Goal: Task Accomplishment & Management: Complete application form

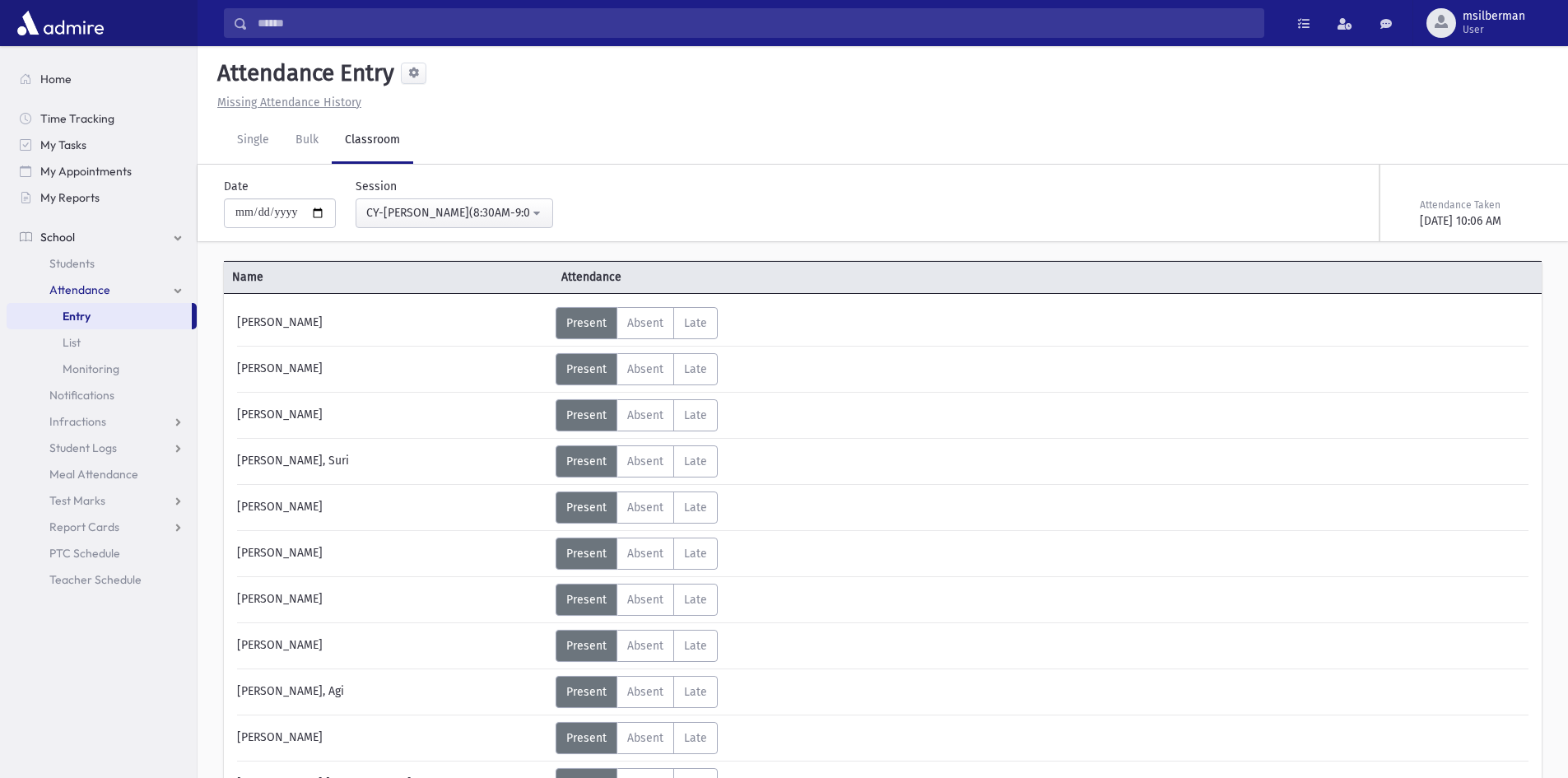
select select "****"
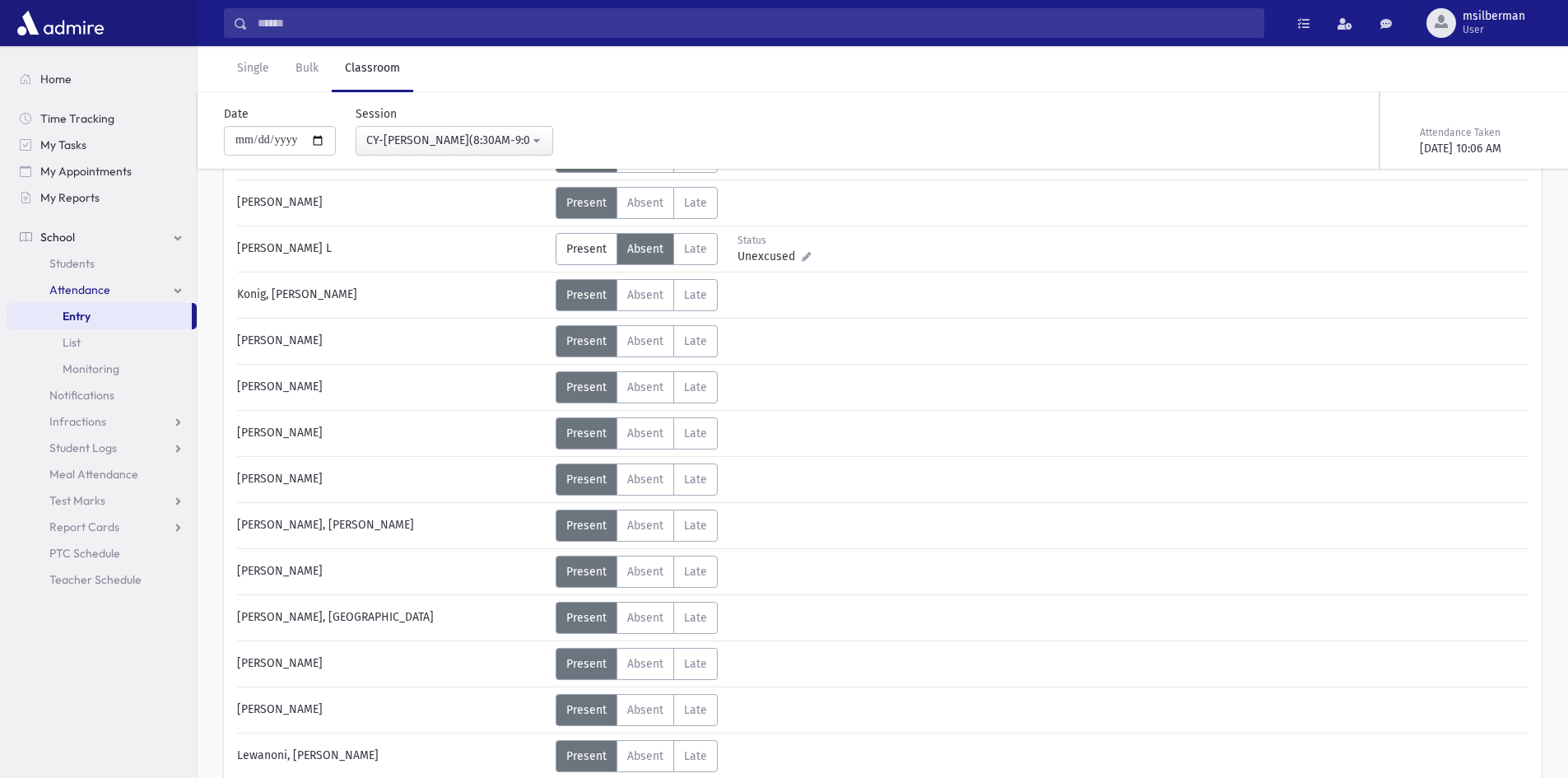
scroll to position [1812, 0]
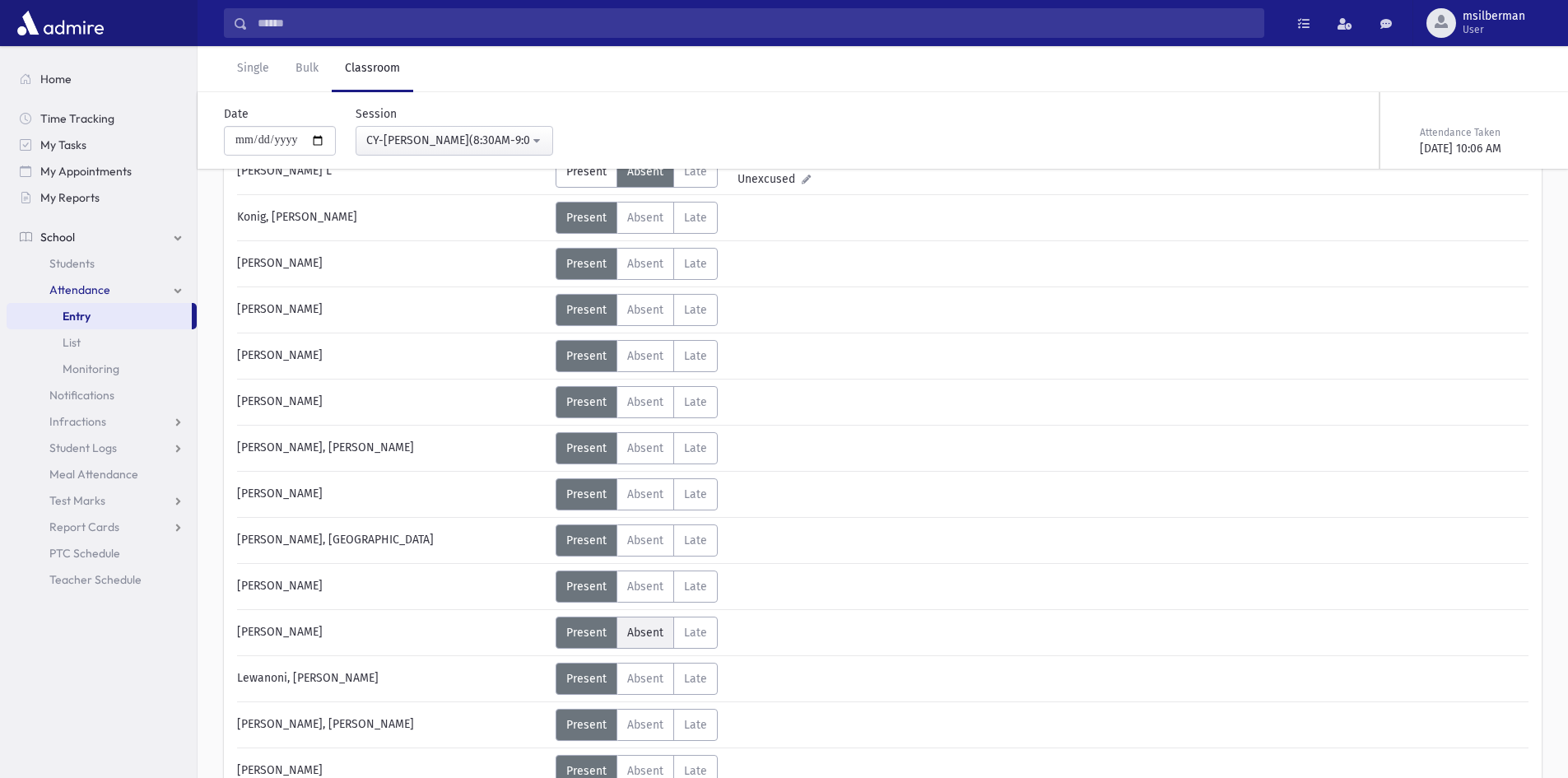
click at [637, 620] on label "Absent A" at bounding box center [645, 633] width 58 height 32
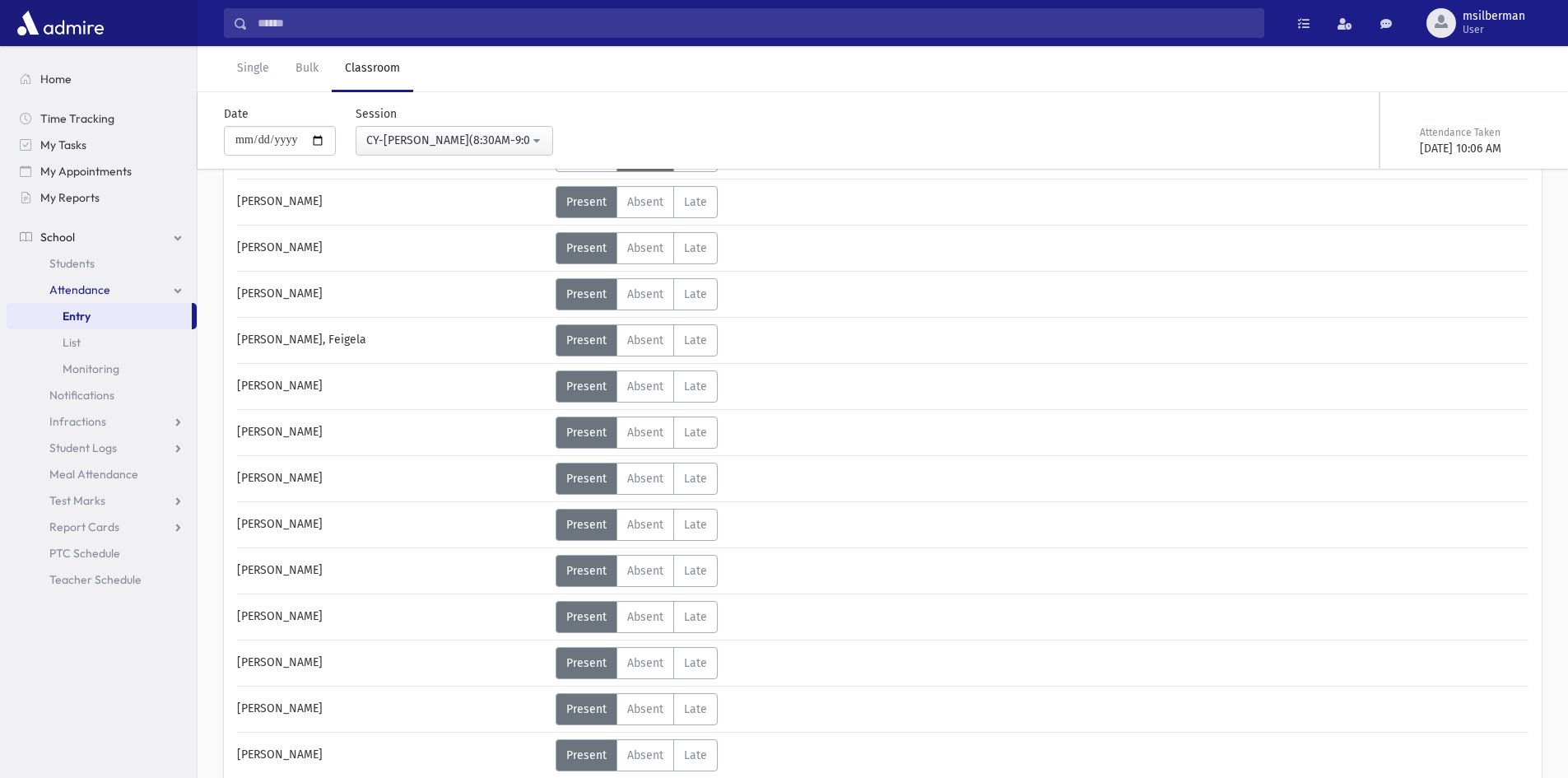
scroll to position [2800, 0]
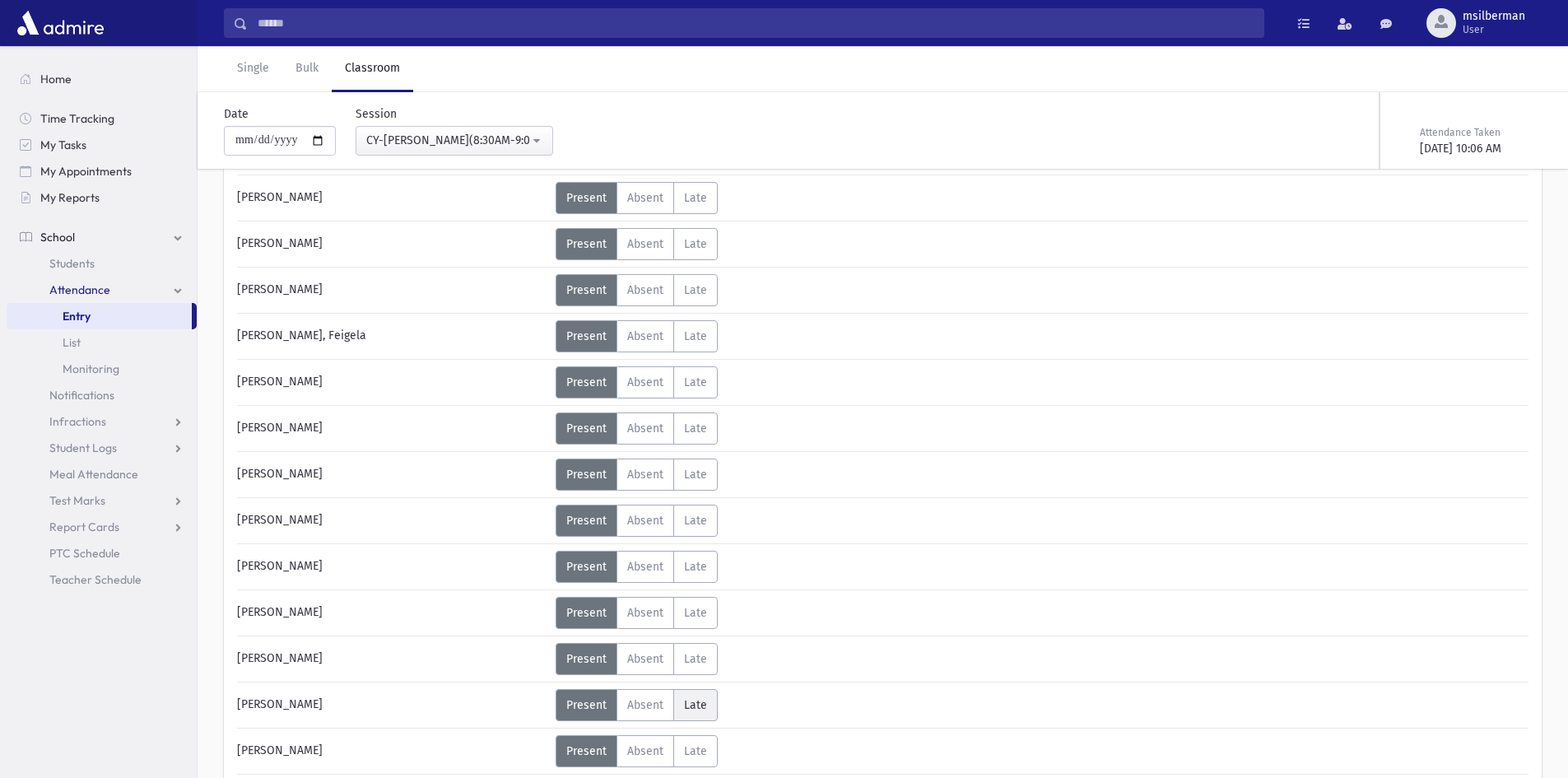
click at [698, 703] on span "Late" at bounding box center [696, 705] width 23 height 14
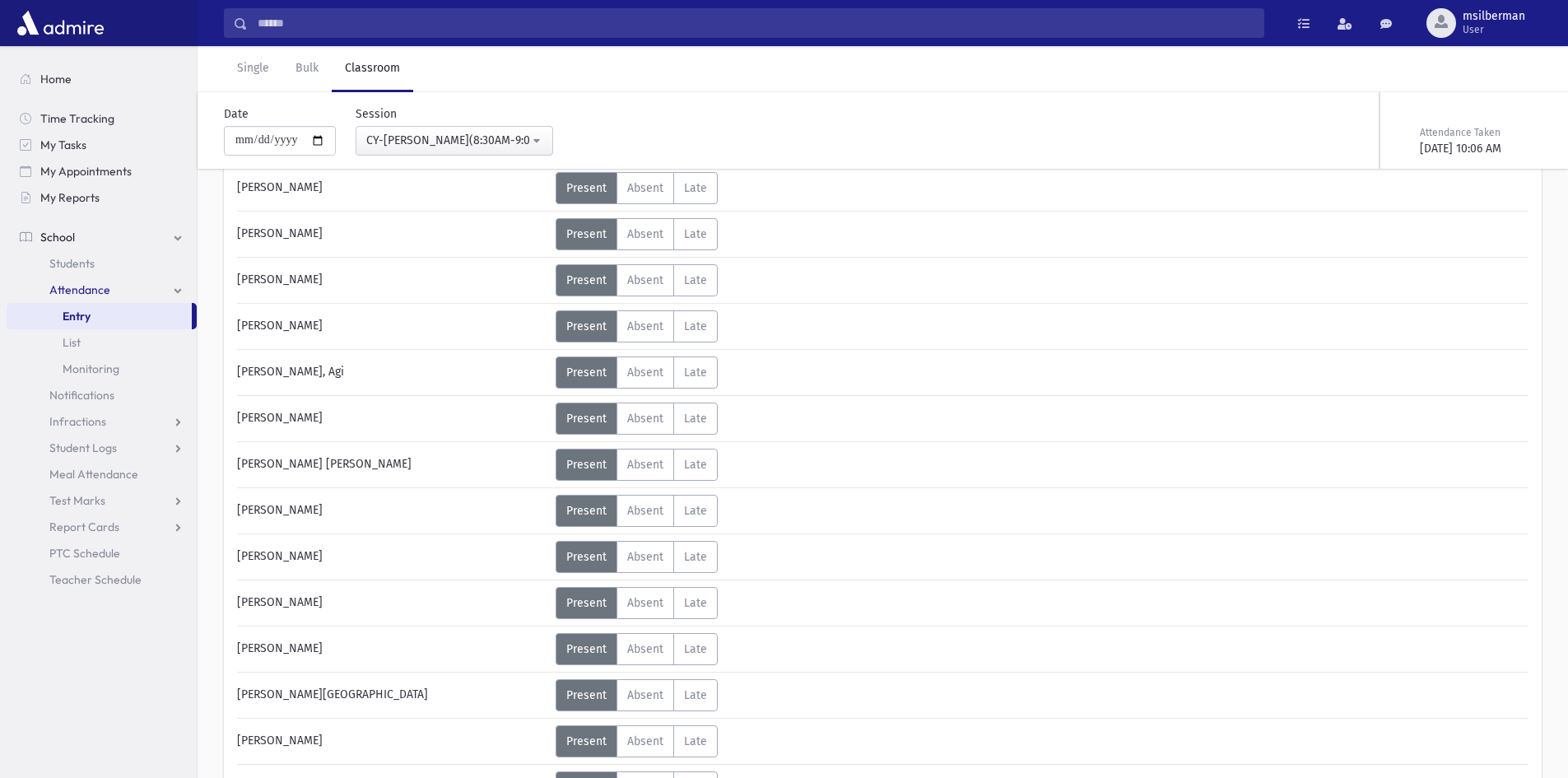
scroll to position [83, 0]
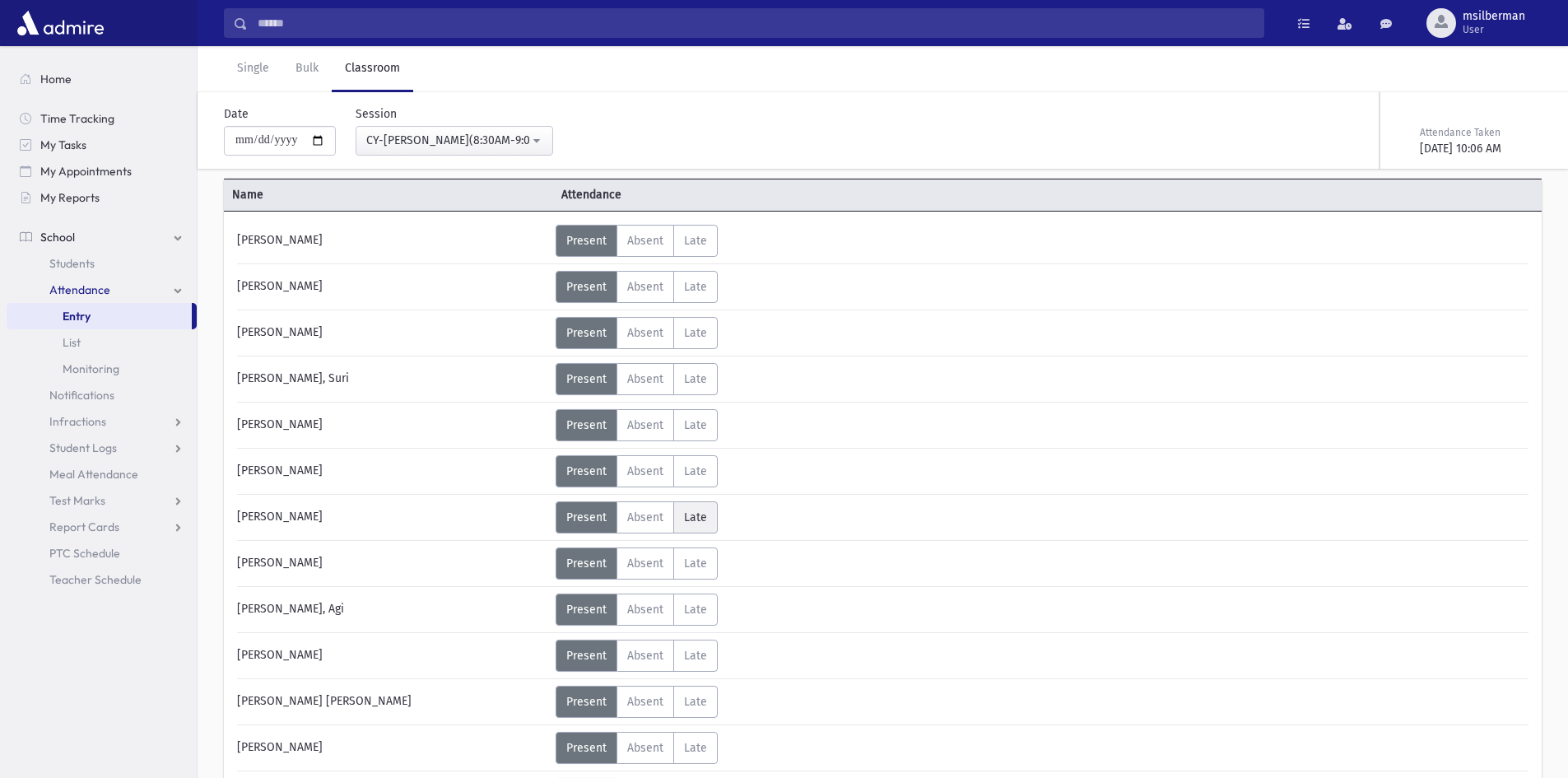
click at [695, 520] on span "Late" at bounding box center [696, 518] width 23 height 14
click at [740, 516] on span "Unexcused" at bounding box center [770, 524] width 64 height 17
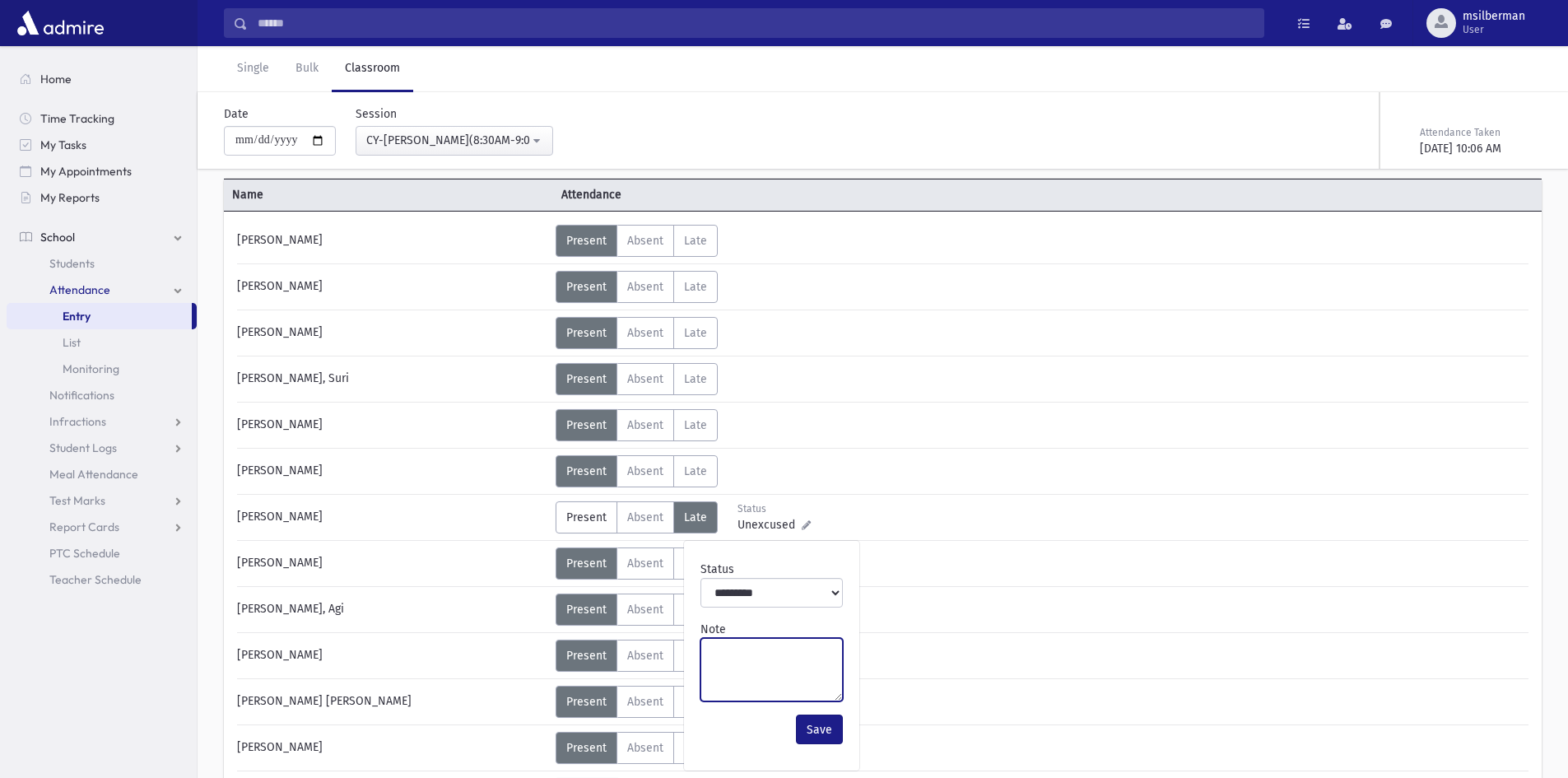
click at [741, 643] on textarea "Note" at bounding box center [772, 670] width 142 height 63
type textarea "**********"
click at [827, 732] on button "Save" at bounding box center [820, 729] width 47 height 29
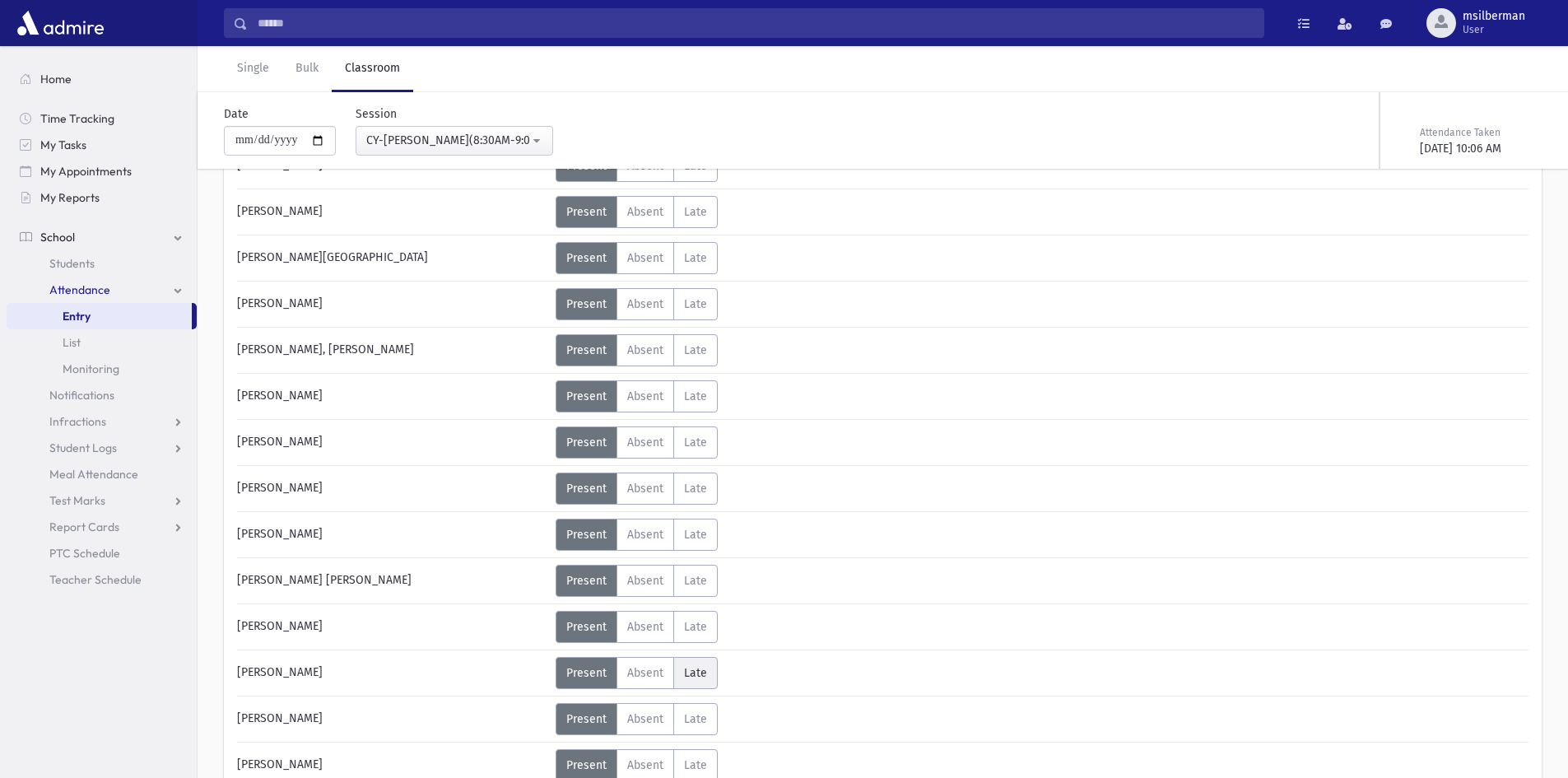
scroll to position [906, 0]
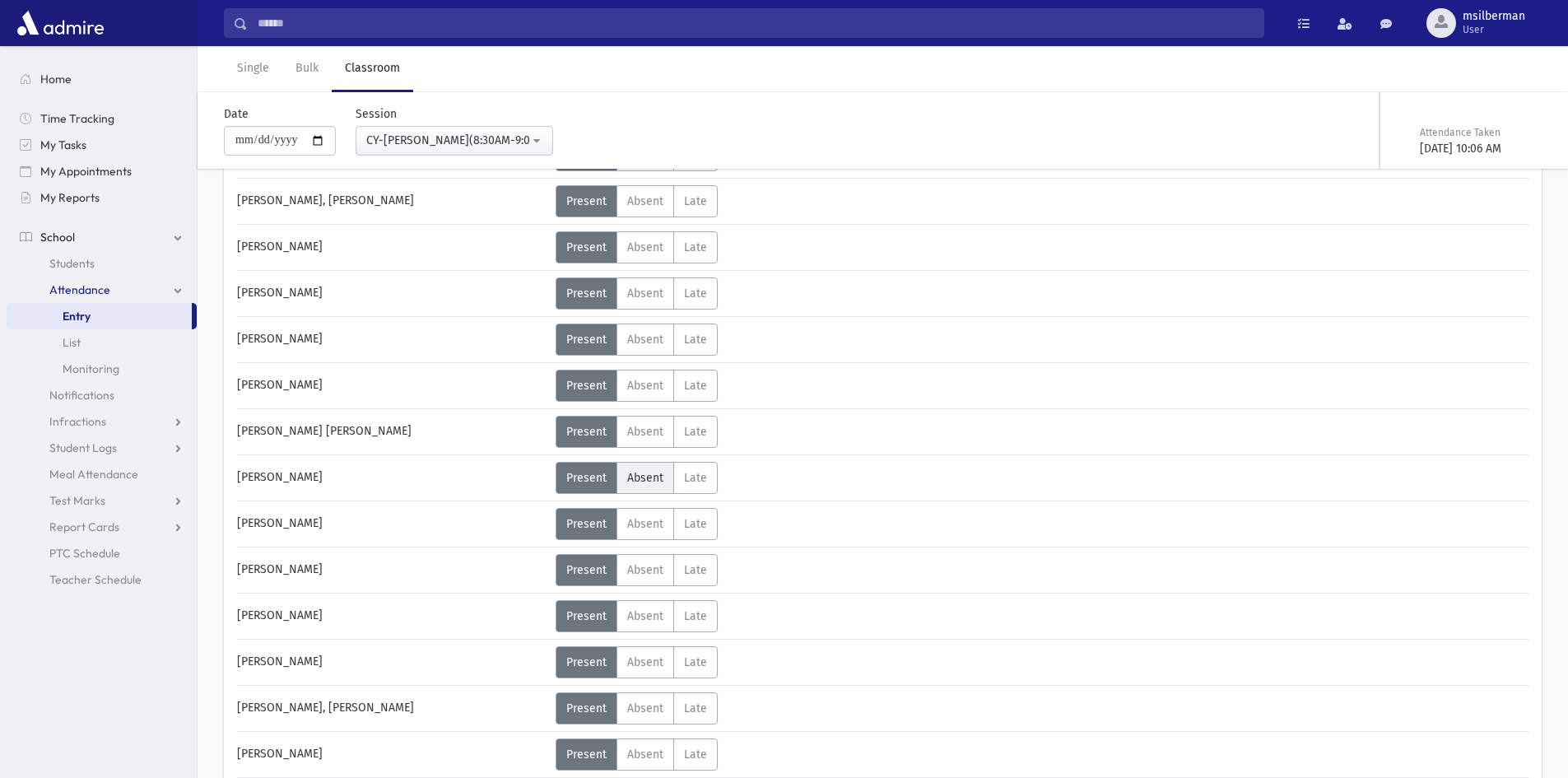
click at [657, 468] on label "Absent A" at bounding box center [645, 478] width 58 height 32
click at [669, 629] on label "Absent A" at bounding box center [645, 616] width 58 height 32
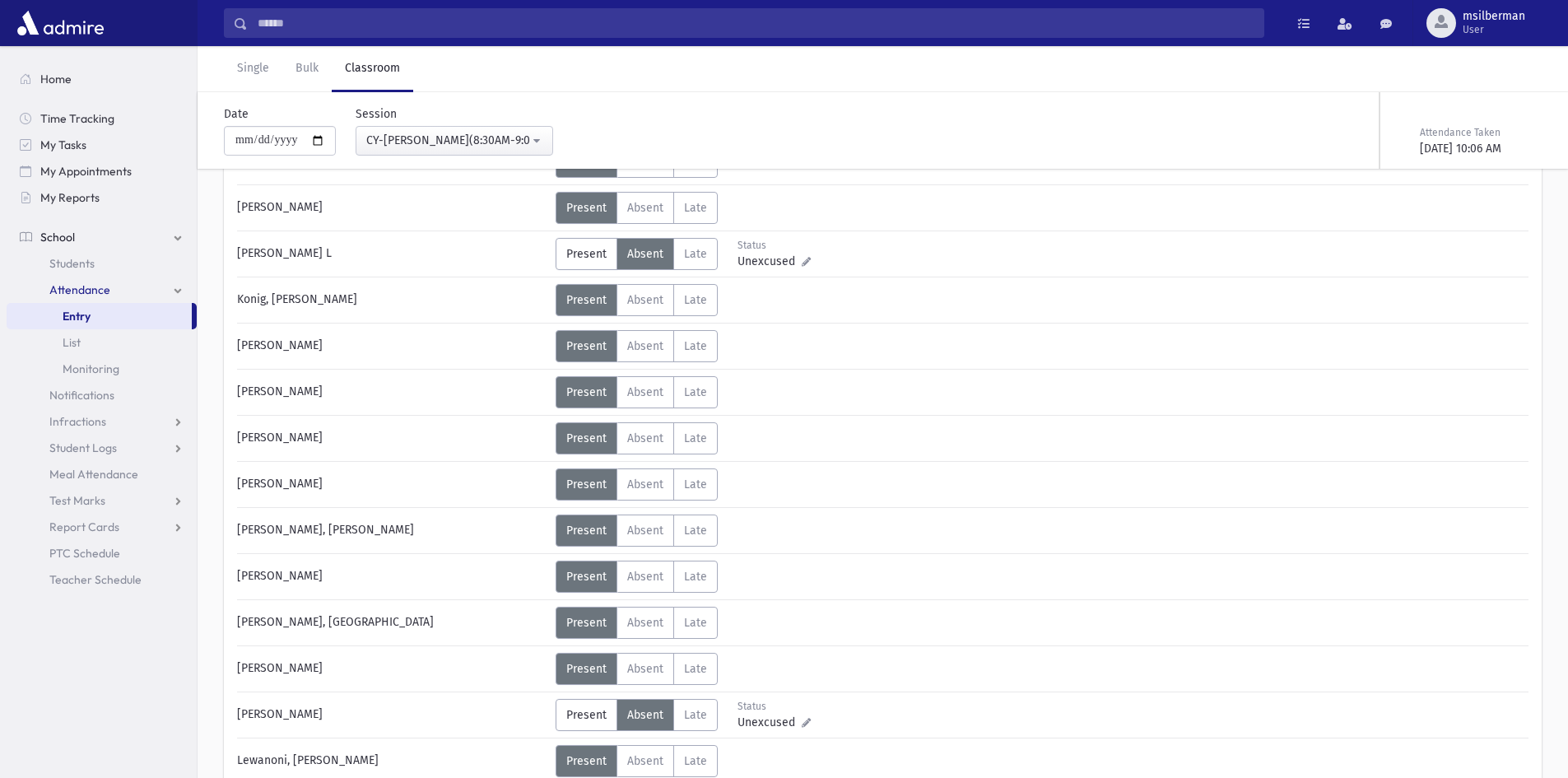
scroll to position [1812, 0]
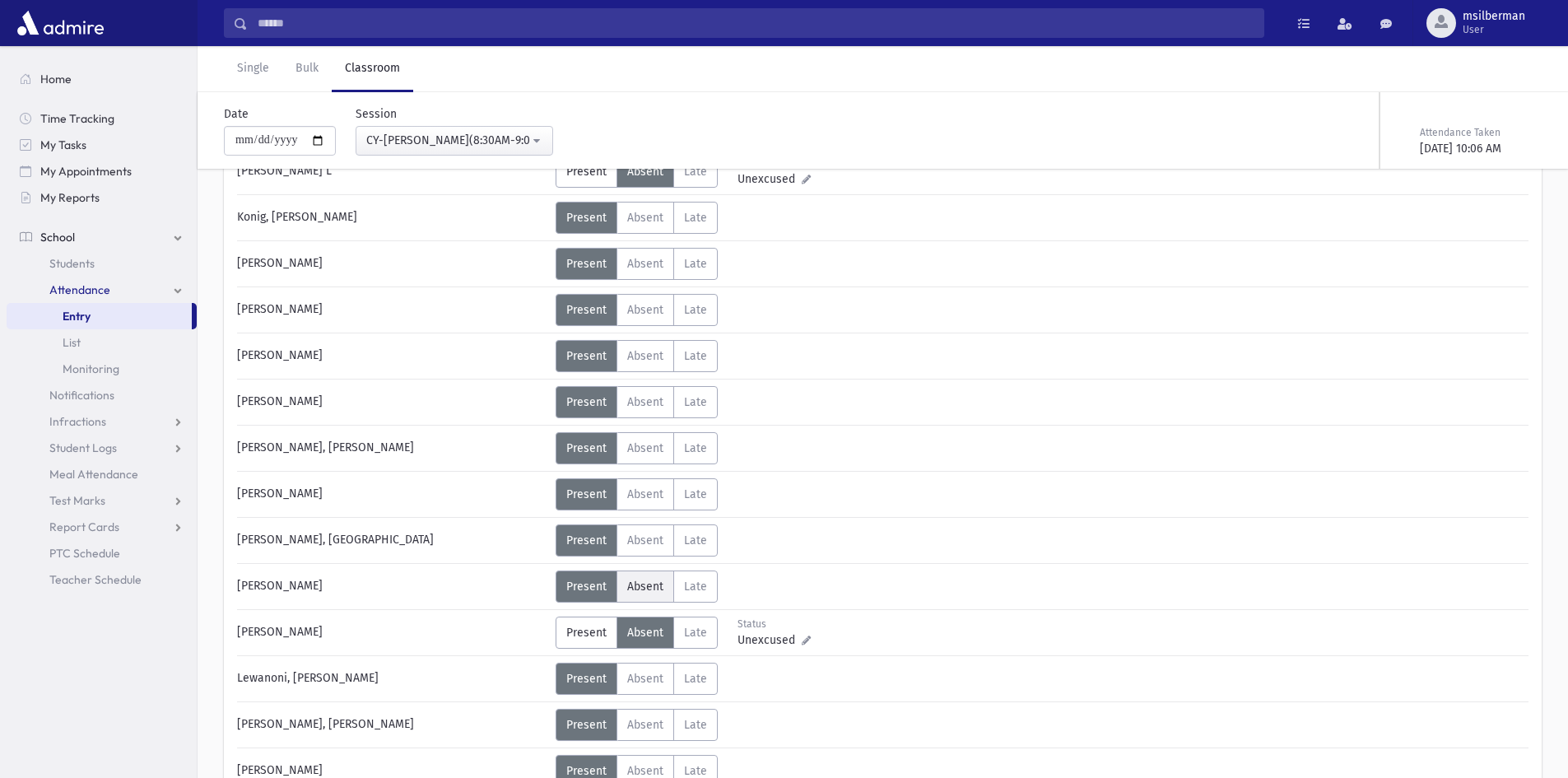
click at [661, 583] on span "Absent" at bounding box center [645, 587] width 36 height 14
click at [708, 588] on label "Late L" at bounding box center [696, 587] width 44 height 32
click at [662, 584] on span "Absent" at bounding box center [645, 587] width 36 height 14
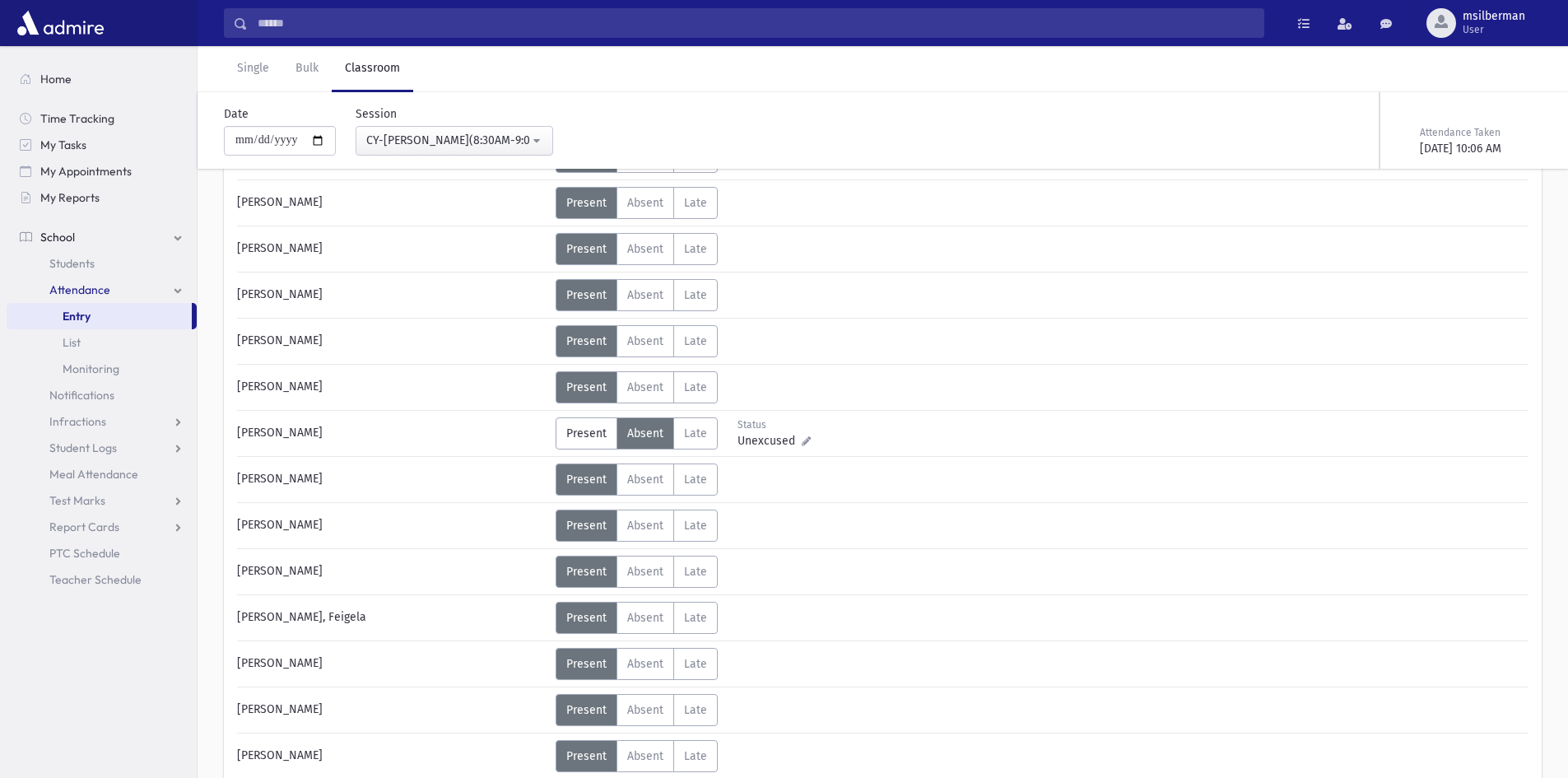
scroll to position [2718, 0]
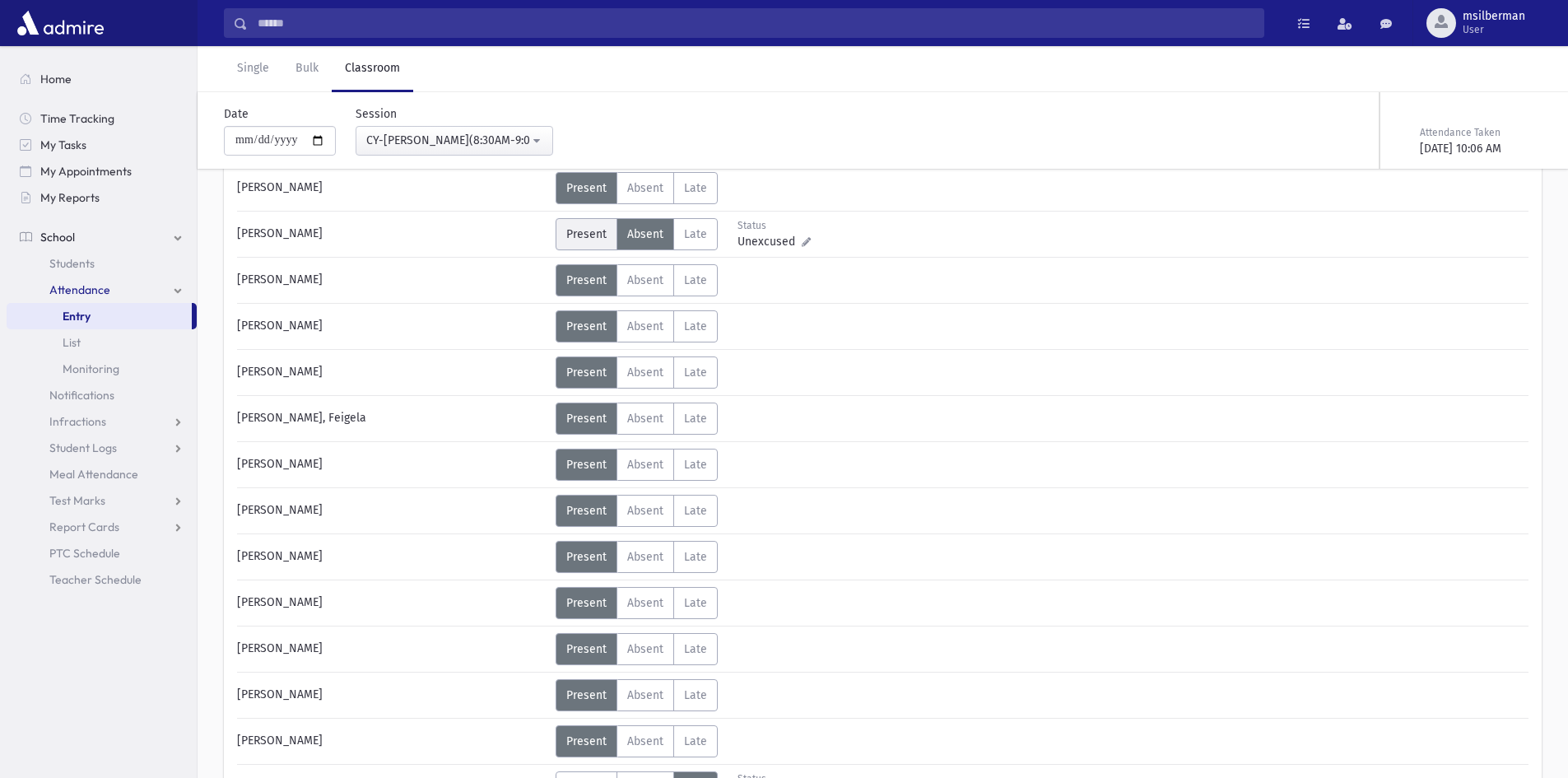
click at [594, 236] on span "Present" at bounding box center [586, 234] width 40 height 14
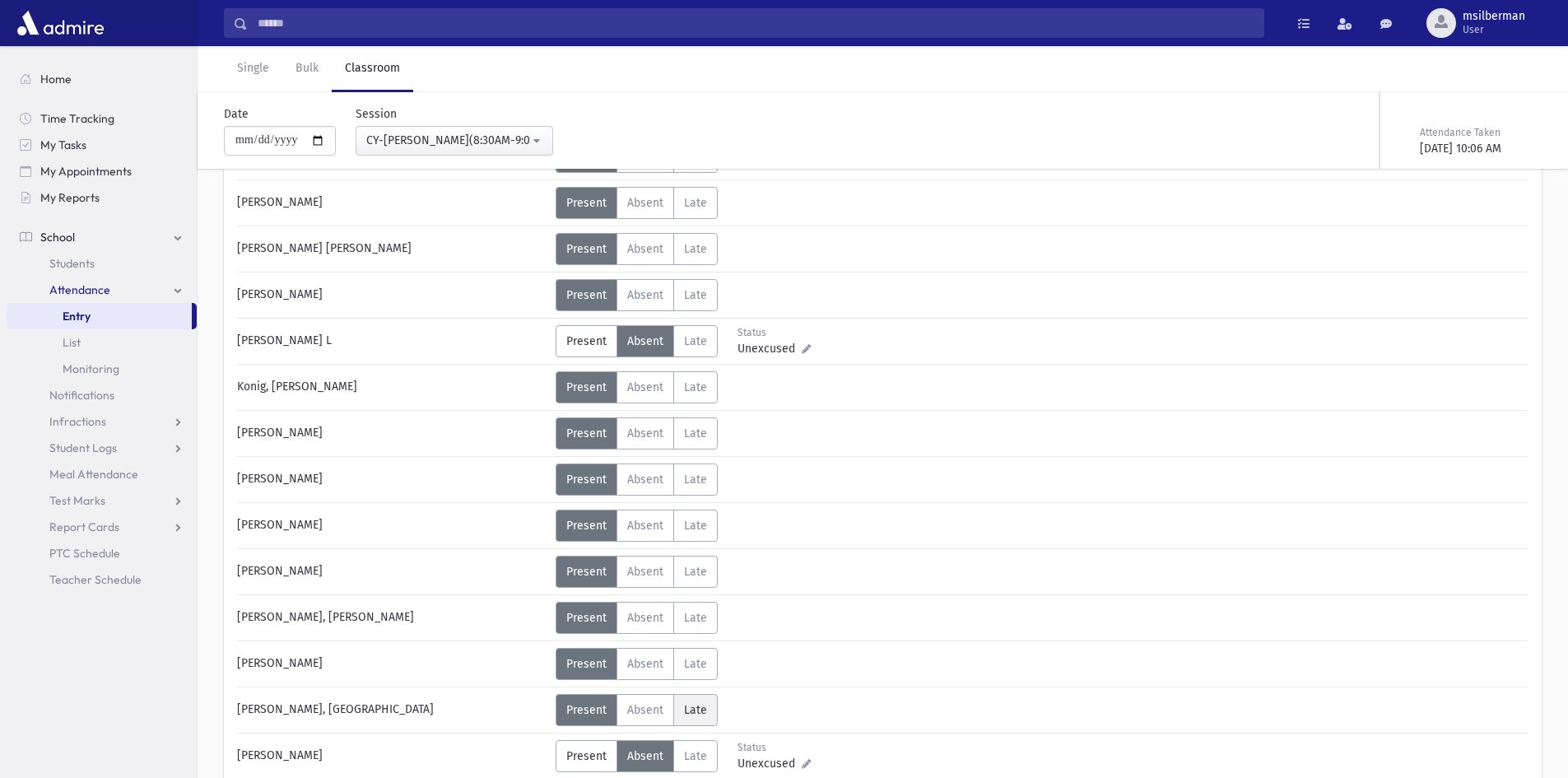
scroll to position [1714, 0]
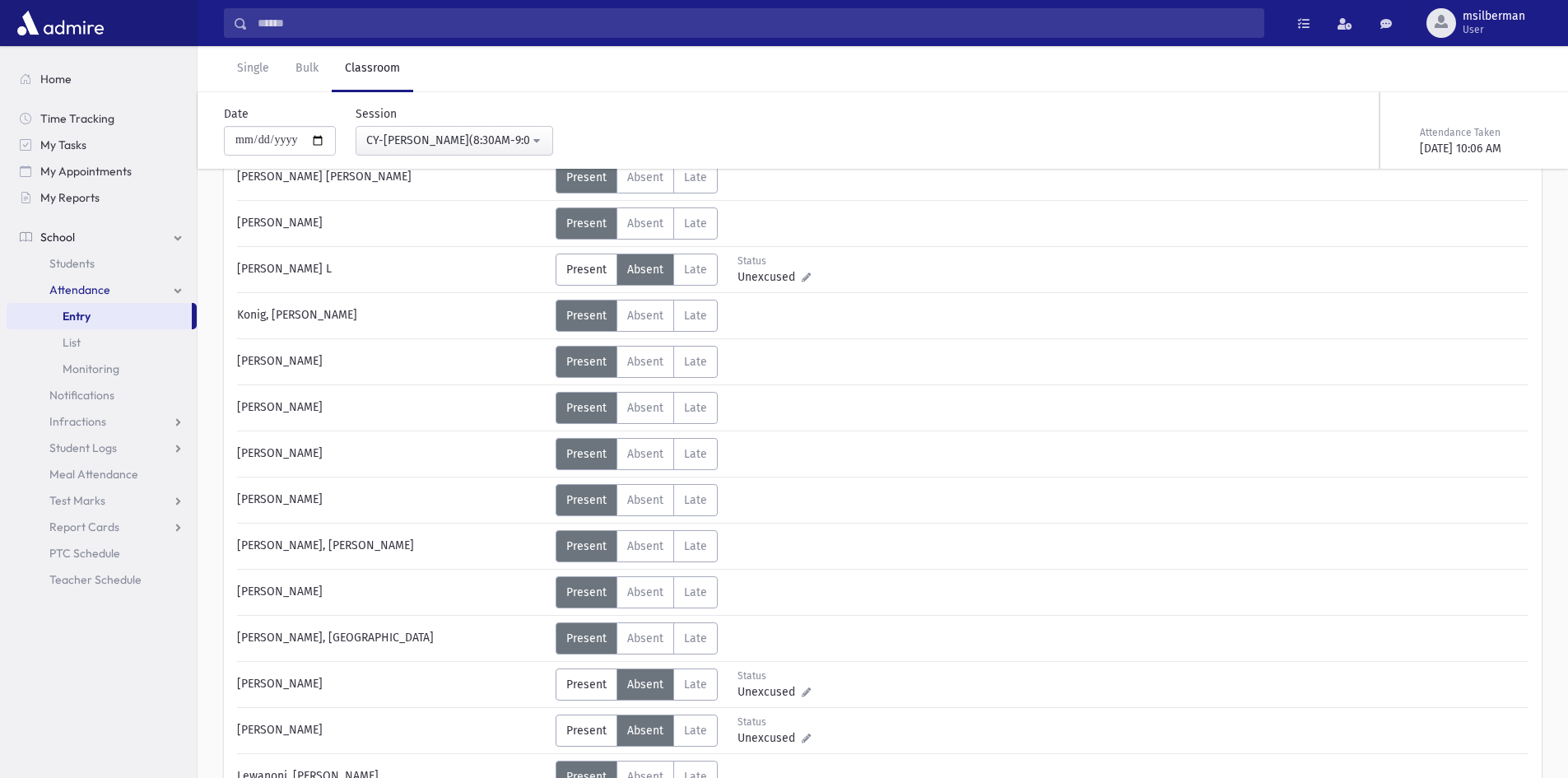
click at [749, 687] on span "Unexcused" at bounding box center [770, 692] width 64 height 17
click at [752, 687] on span "Unexcused" at bounding box center [770, 692] width 64 height 17
click at [737, 545] on textarea "Note" at bounding box center [772, 575] width 142 height 63
type textarea "**********"
click at [812, 632] on button "Save" at bounding box center [820, 634] width 47 height 29
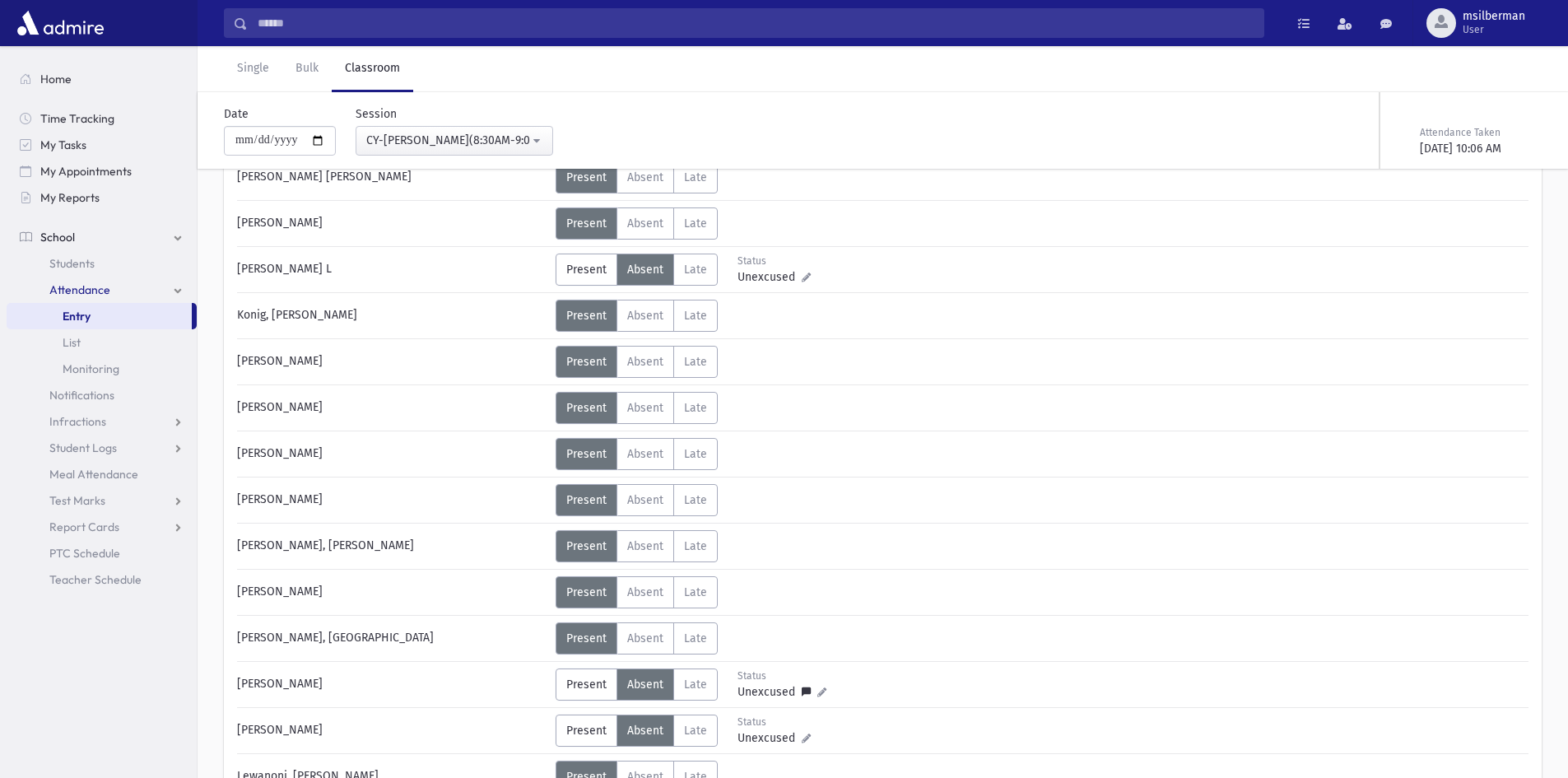
click at [867, 564] on div "[PERSON_NAME] Status Unexcused Admin: Present P Absent A Late L Status Status P" at bounding box center [883, 504] width 1292 height 3822
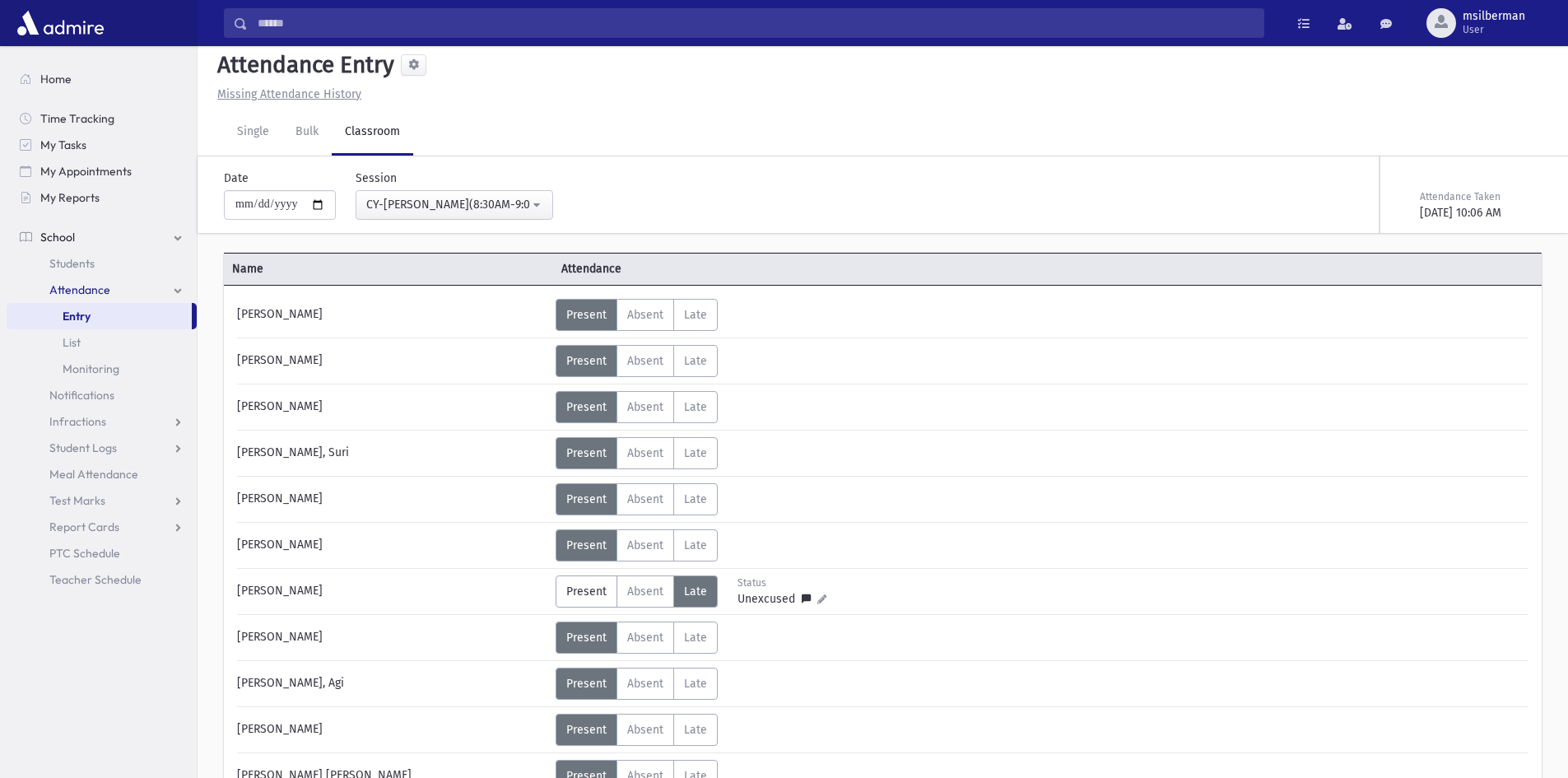
scroll to position [0, 0]
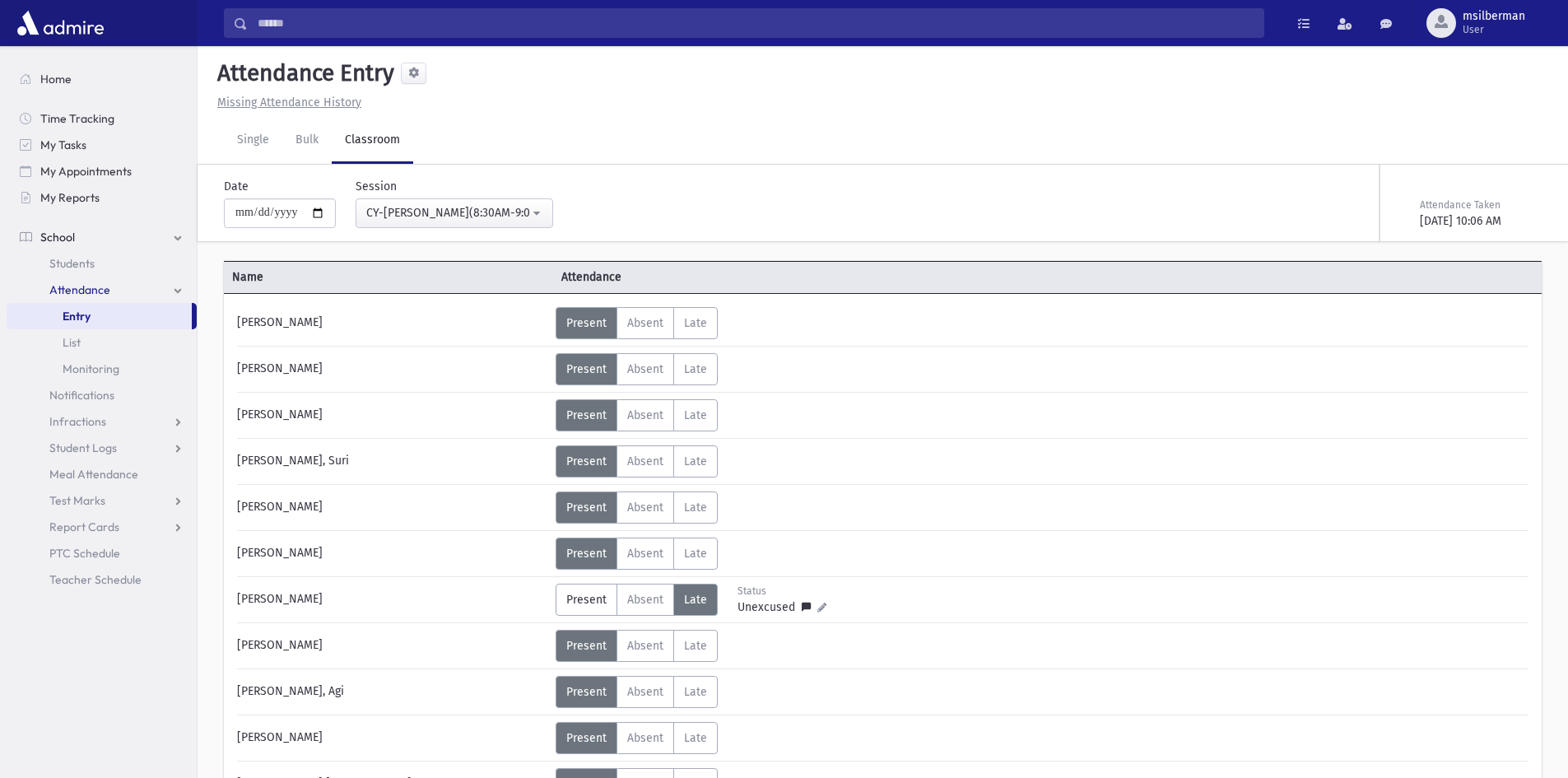
drag, startPoint x: 1262, startPoint y: 54, endPoint x: 1026, endPoint y: 143, distance: 252.2
click at [1026, 143] on div "Single Bulk Classroom" at bounding box center [896, 141] width 1344 height 46
